Goal: Task Accomplishment & Management: Use online tool/utility

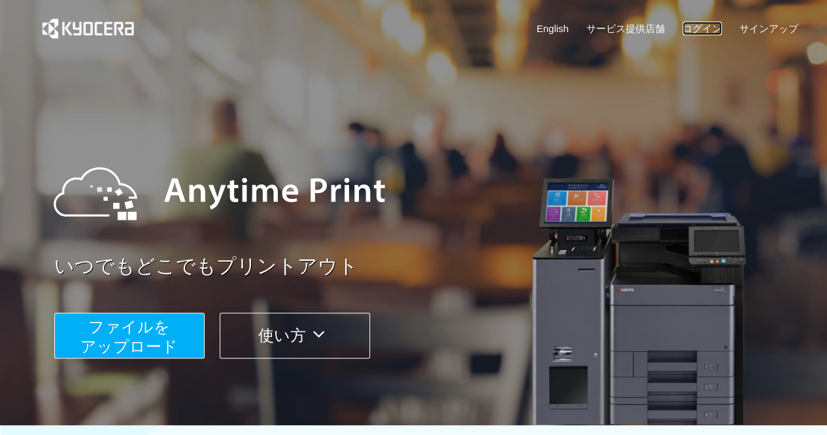
click at [708, 27] on link "ログイン" at bounding box center [702, 29] width 39 height 14
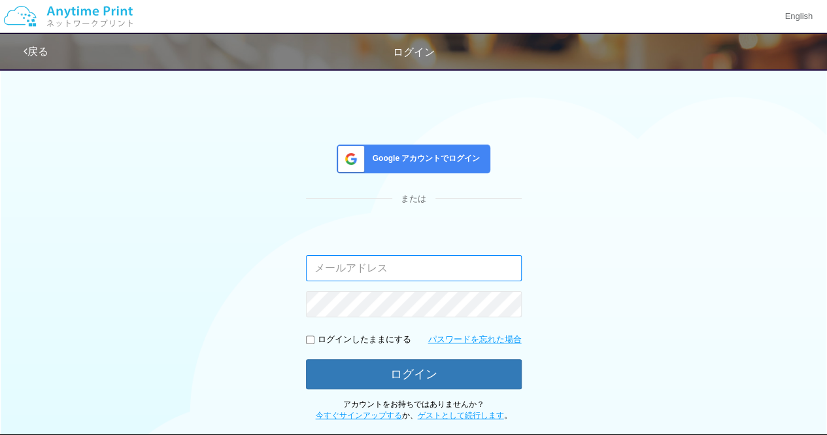
click at [347, 264] on input "email" at bounding box center [414, 268] width 216 height 26
type input "[EMAIL_ADDRESS][DOMAIN_NAME]"
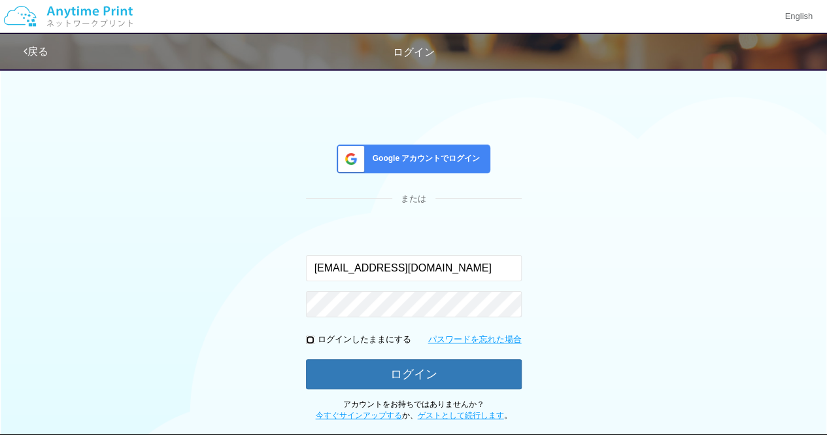
click at [309, 340] on input "checkbox" at bounding box center [310, 340] width 9 height 9
checkbox input "true"
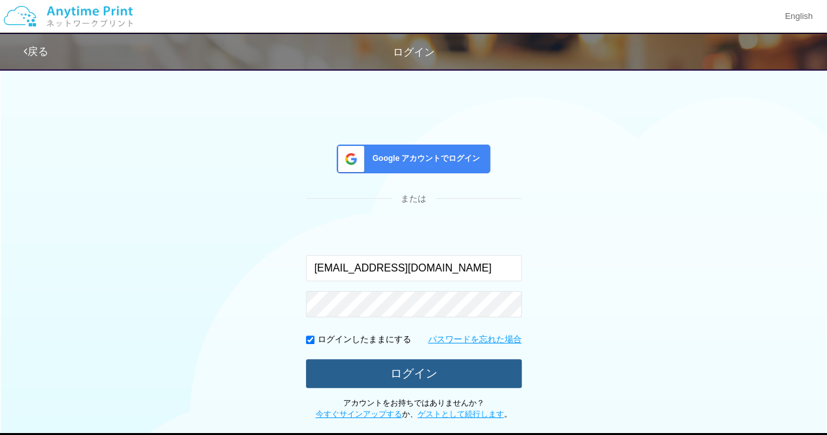
click at [349, 366] on button "ログイン" at bounding box center [414, 373] width 216 height 29
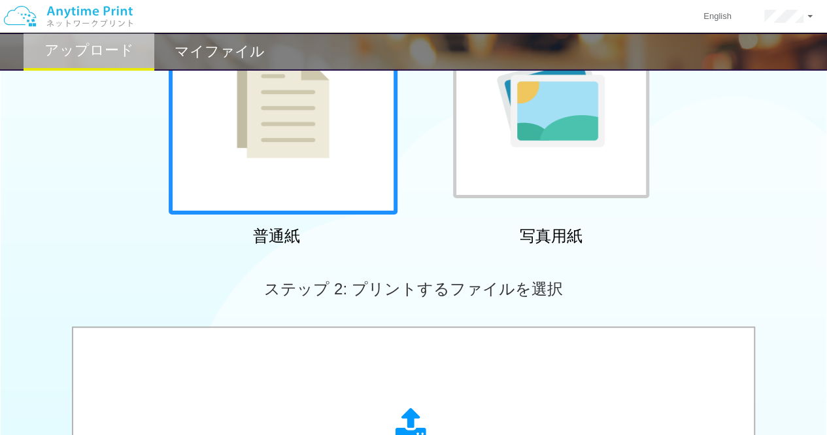
scroll to position [327, 0]
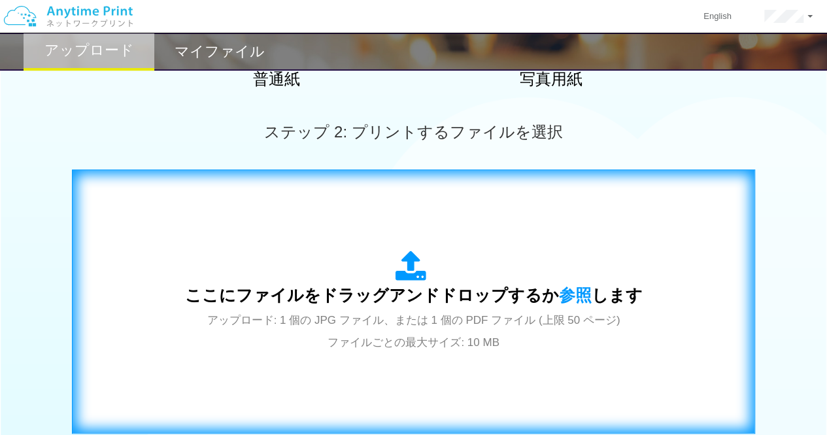
click at [479, 317] on span "アップロード: 1 個の JPG ファイル、または 1 個の PDF ファイル (上限 50 ページ) ファイルごとの最大サイズ: 10 MB" at bounding box center [413, 331] width 413 height 35
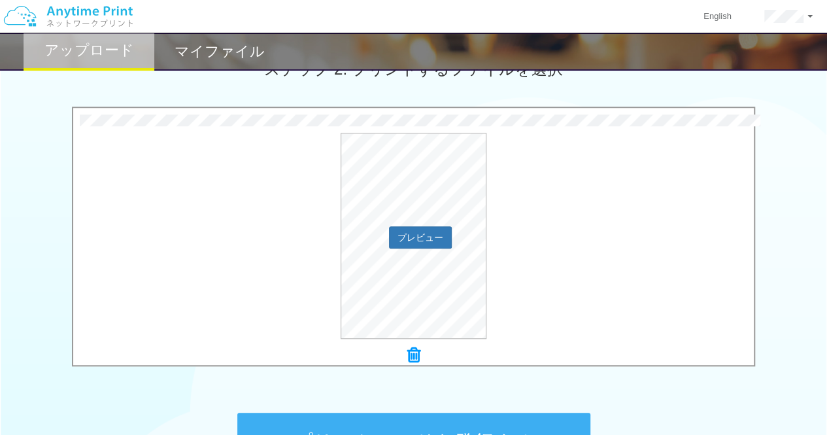
scroll to position [523, 0]
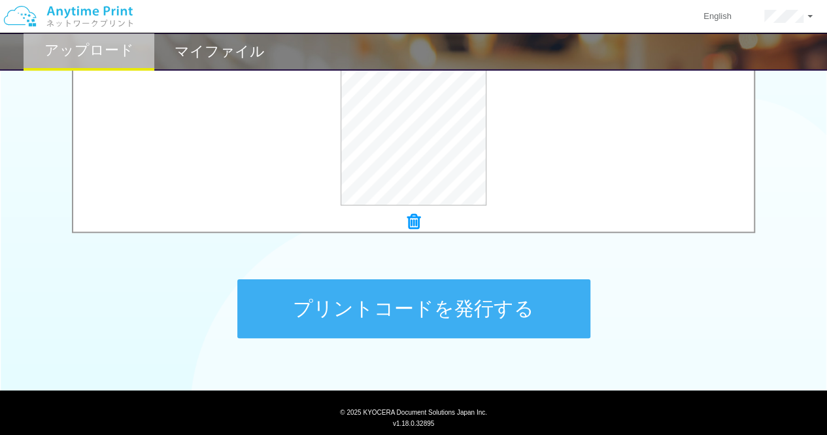
click at [468, 325] on button "プリントコードを発行する" at bounding box center [413, 308] width 353 height 59
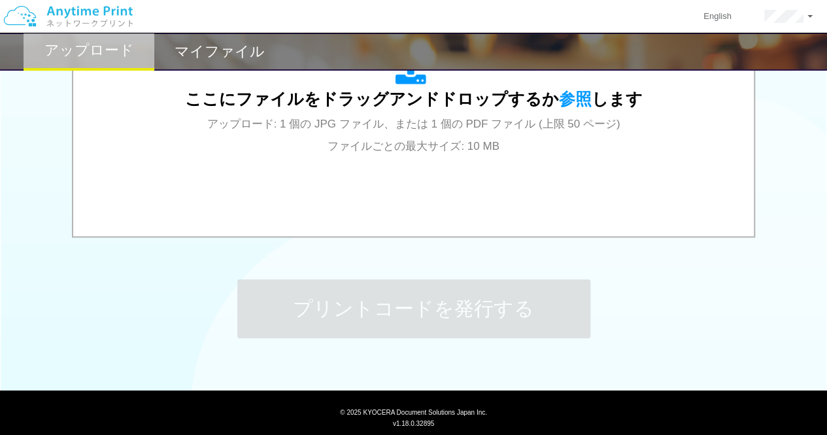
scroll to position [0, 0]
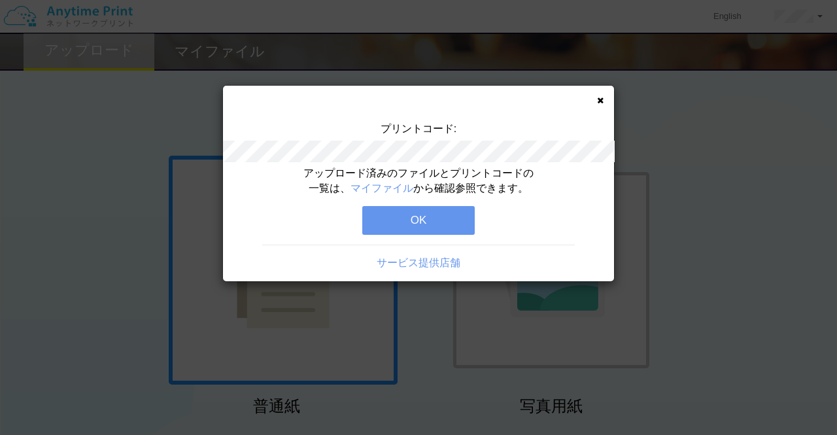
click at [426, 223] on button "OK" at bounding box center [418, 220] width 113 height 29
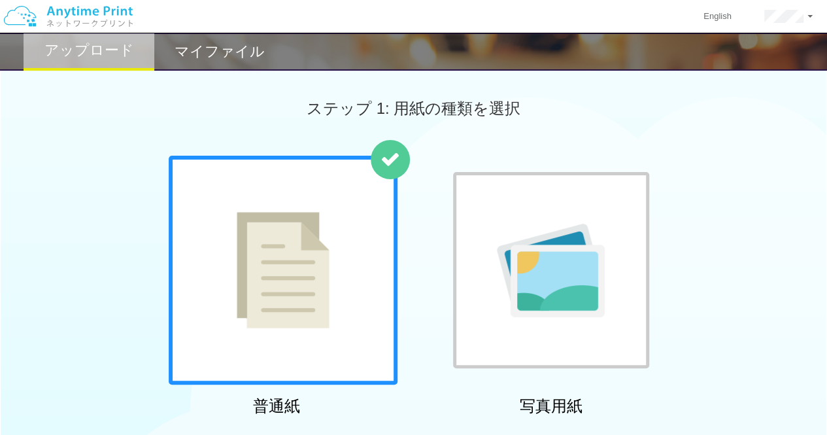
click at [250, 59] on h2 "マイファイル" at bounding box center [220, 52] width 90 height 16
